Goal: Transaction & Acquisition: Purchase product/service

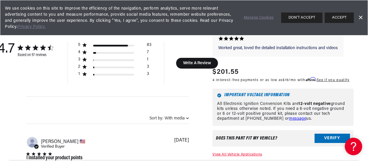
scroll to position [464, 0]
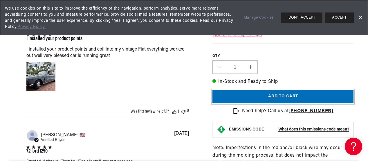
click at [279, 97] on button "Add to cart" at bounding box center [282, 96] width 141 height 13
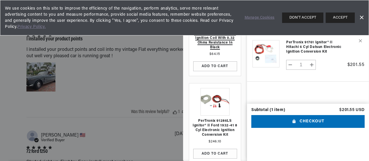
scroll to position [0, 0]
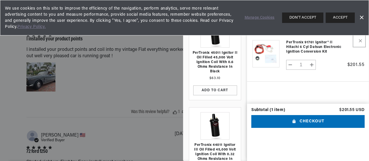
click at [362, 41] on button "Remove PerTronix 91761 Ignitor® II Hitachi 6 cyl Datsun Electronic Ignition Con…" at bounding box center [359, 41] width 10 height 10
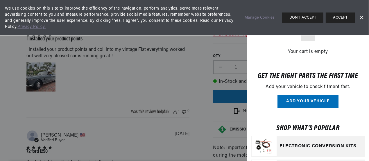
scroll to position [0, 216]
